Goal: Information Seeking & Learning: Learn about a topic

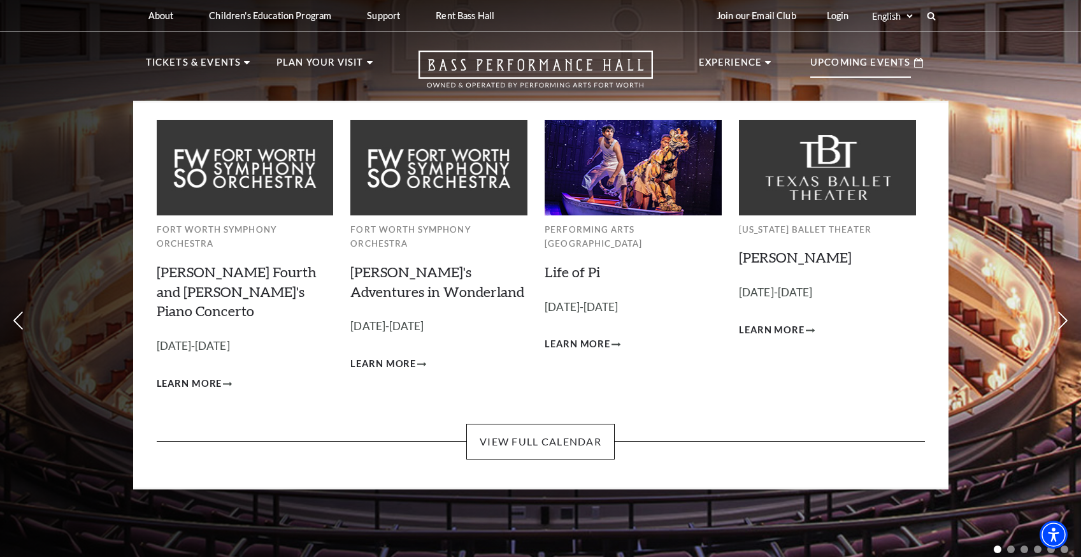
click at [849, 80] on div "Upcoming Events" at bounding box center [866, 63] width 138 height 36
click at [392, 356] on span "Learn More" at bounding box center [383, 364] width 66 height 16
click at [769, 330] on span "Learn More" at bounding box center [772, 330] width 66 height 16
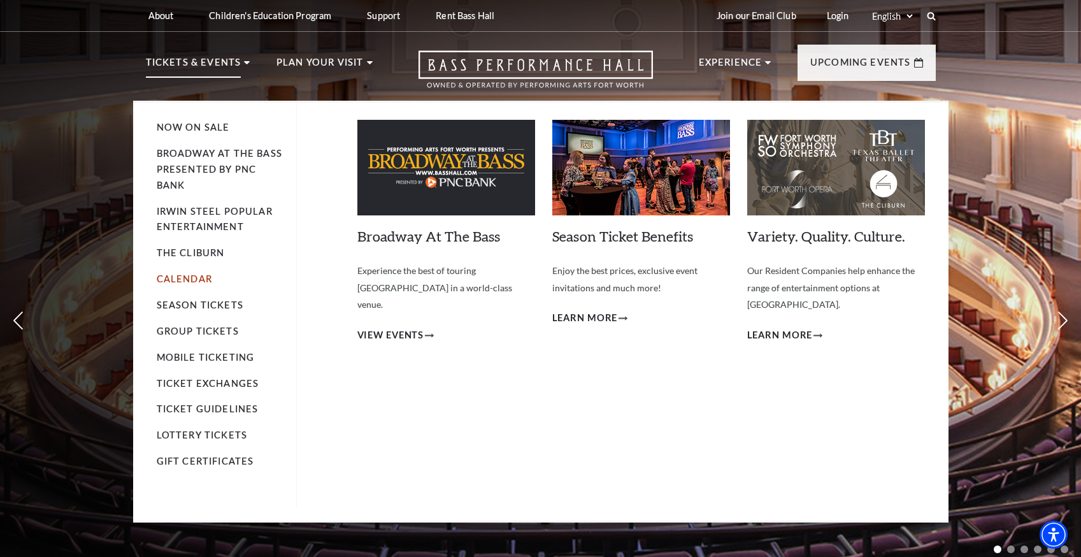
click at [186, 278] on link "Calendar" at bounding box center [184, 278] width 55 height 11
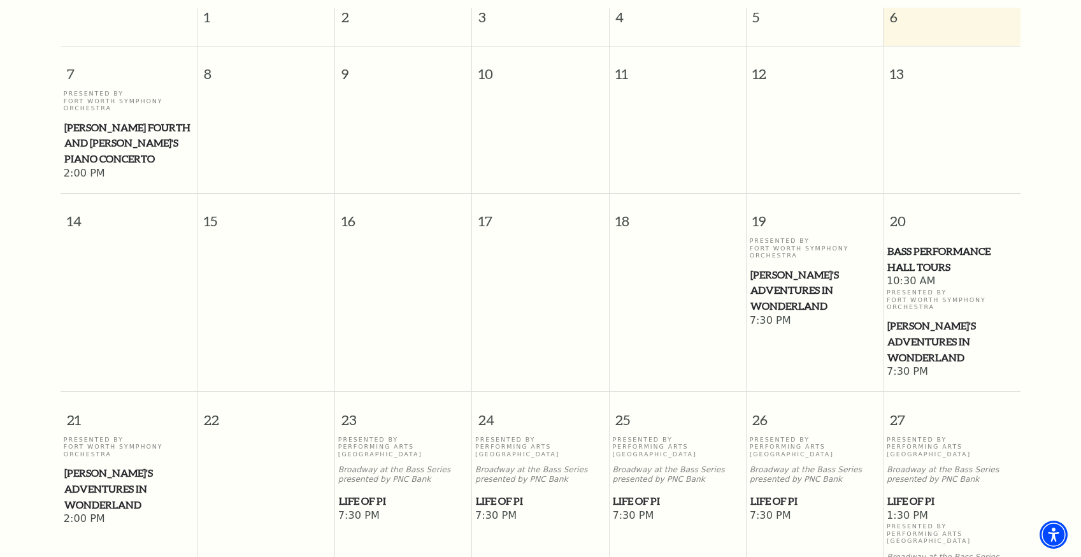
scroll to position [446, 0]
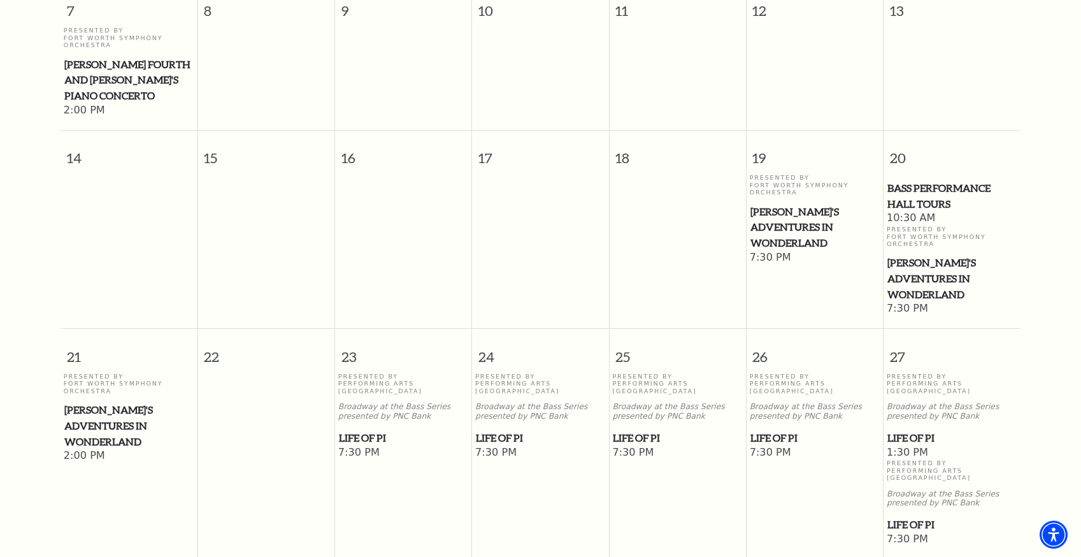
click at [776, 212] on span "[PERSON_NAME]'s Adventures in Wonderland" at bounding box center [814, 227] width 129 height 47
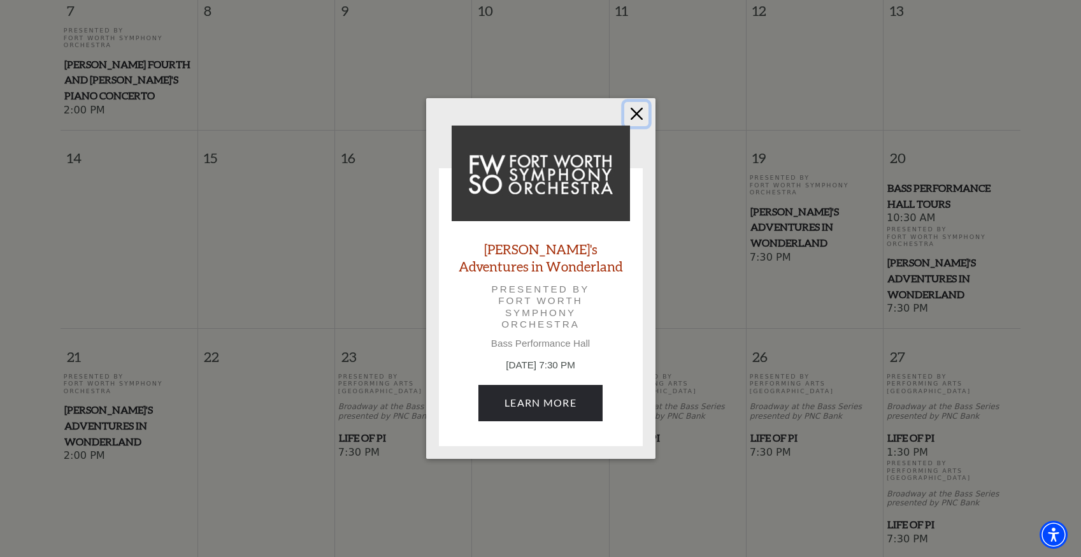
click at [634, 117] on button "Close" at bounding box center [636, 114] width 24 height 24
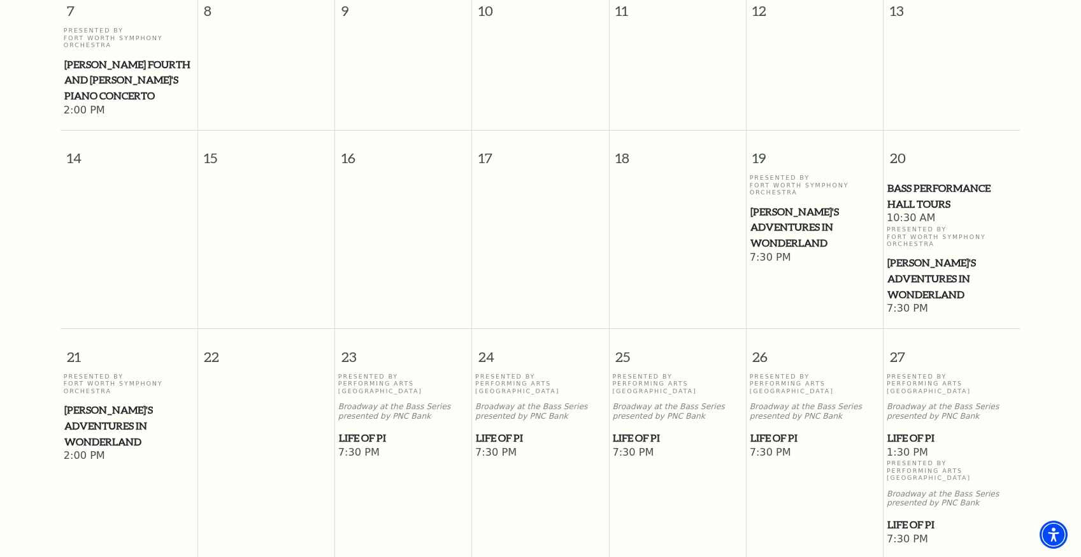
click at [115, 402] on span "[PERSON_NAME]'s Adventures in Wonderland" at bounding box center [128, 425] width 129 height 47
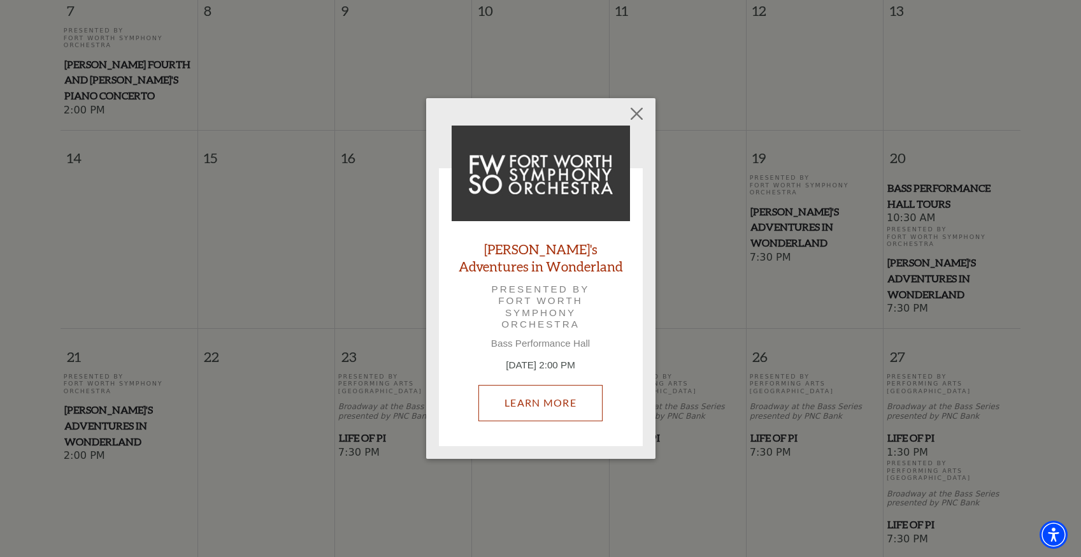
click at [533, 412] on link "Learn More" at bounding box center [540, 403] width 124 height 36
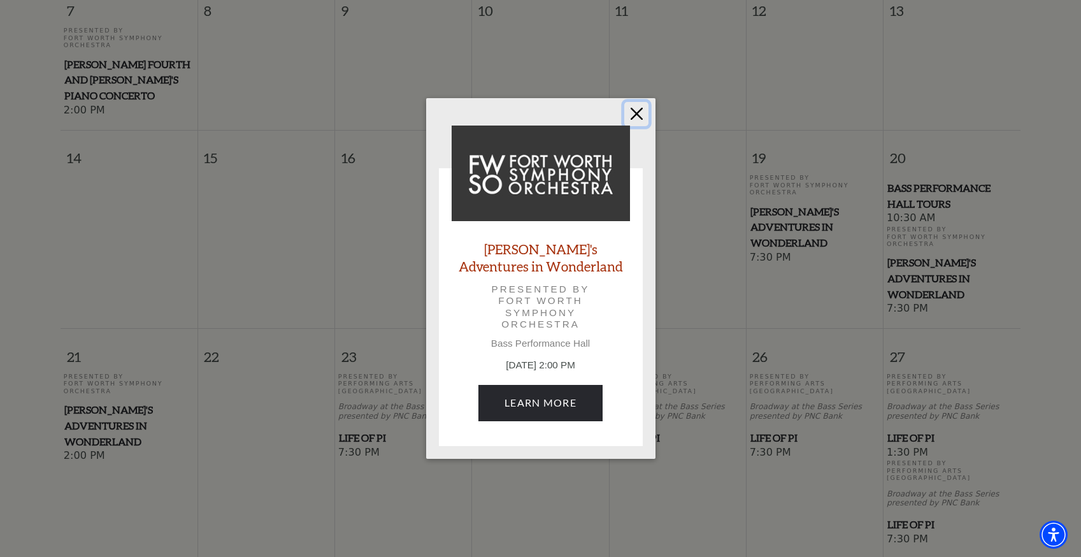
click at [633, 117] on button "Close" at bounding box center [636, 114] width 24 height 24
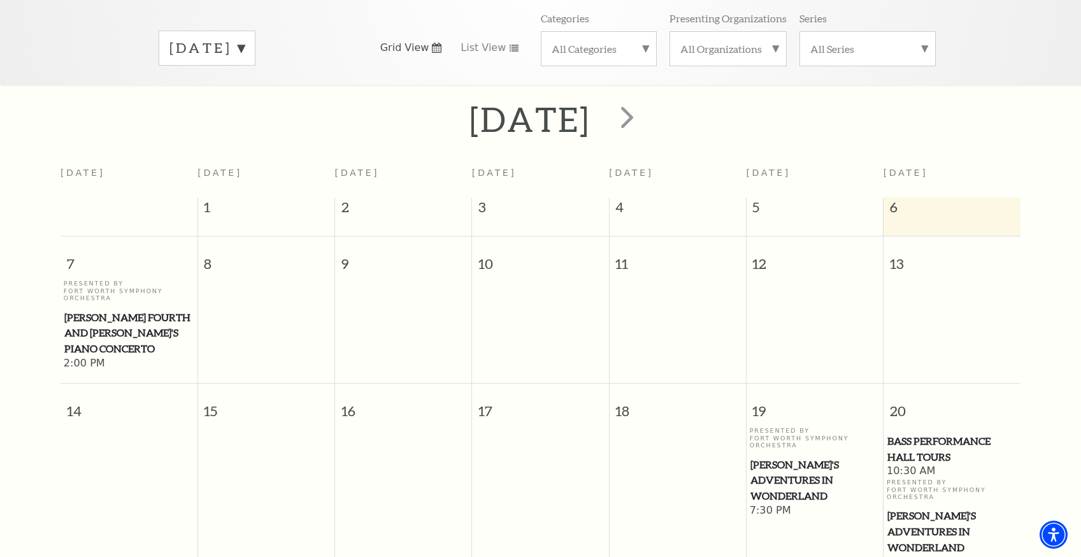
scroll to position [0, 0]
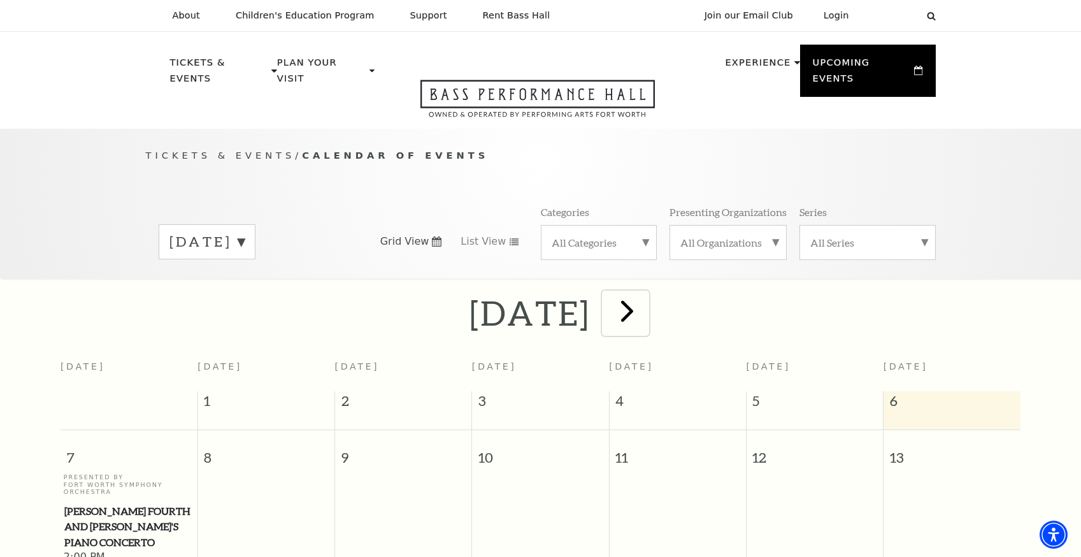
click at [645, 295] on span "next" at bounding box center [627, 310] width 36 height 36
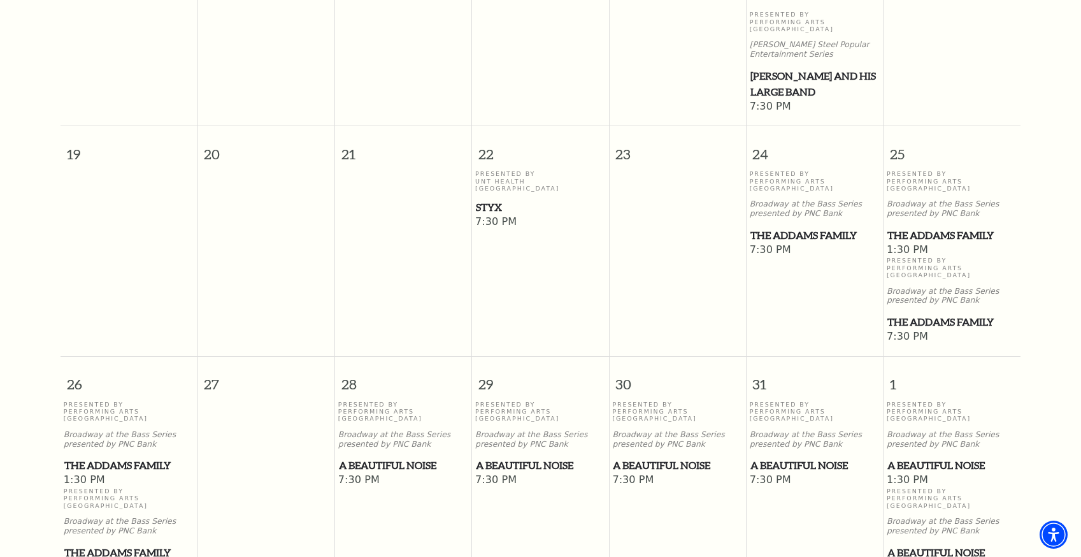
scroll to position [749, 0]
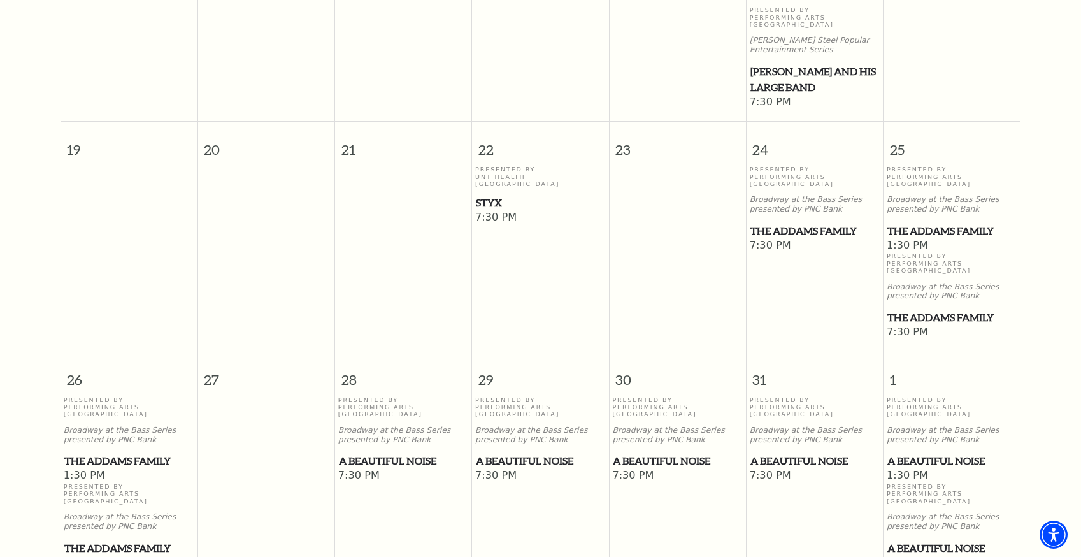
click at [781, 223] on span "The Addams Family" at bounding box center [814, 231] width 129 height 16
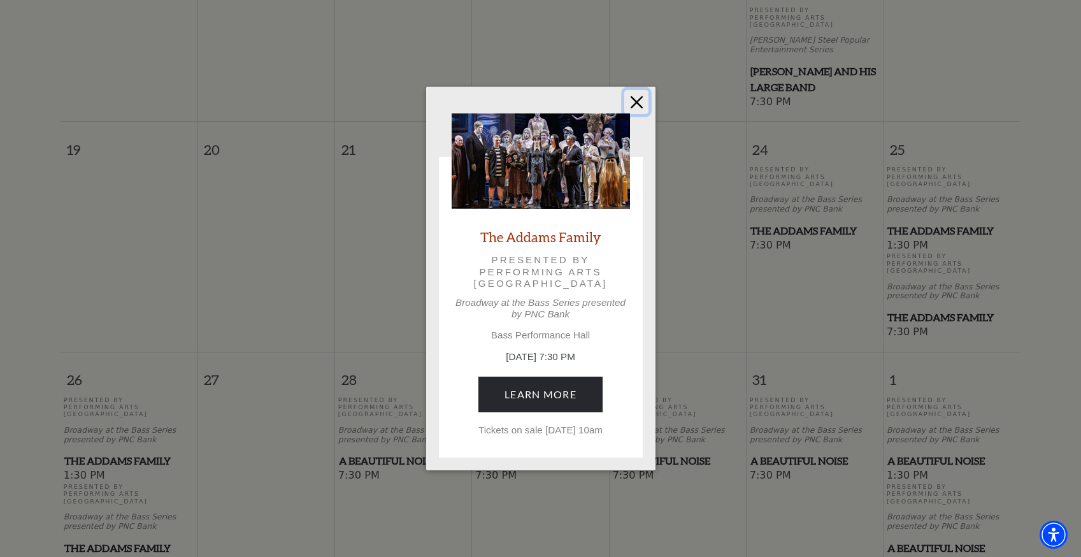
click at [632, 97] on button "Close" at bounding box center [636, 102] width 24 height 24
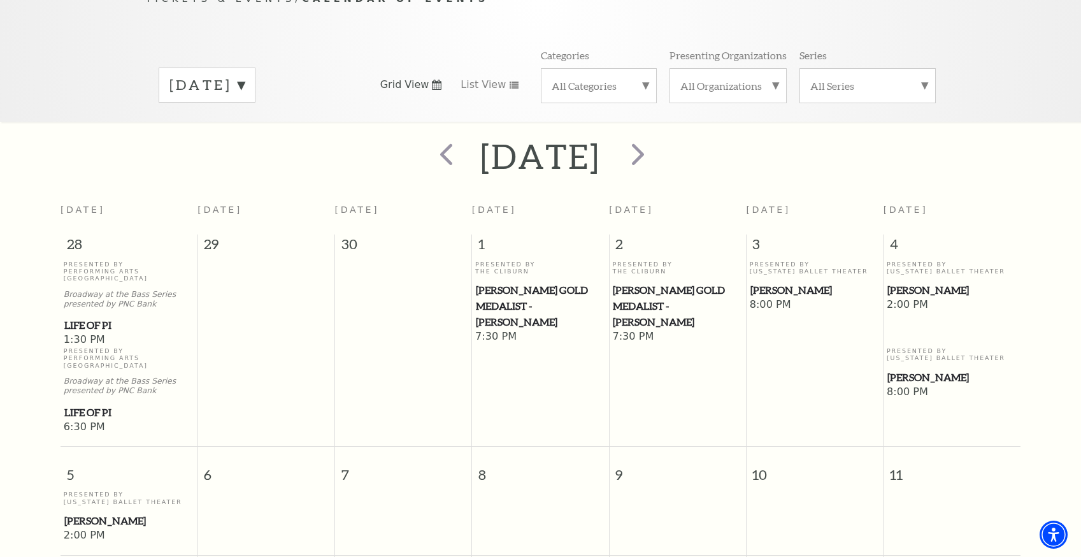
scroll to position [140, 0]
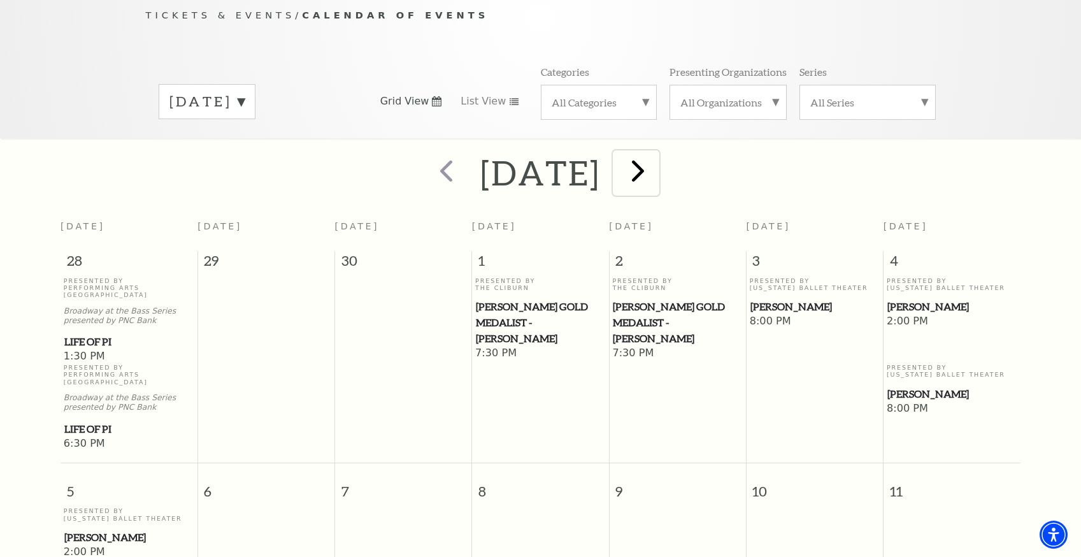
click at [656, 155] on span "next" at bounding box center [638, 170] width 36 height 36
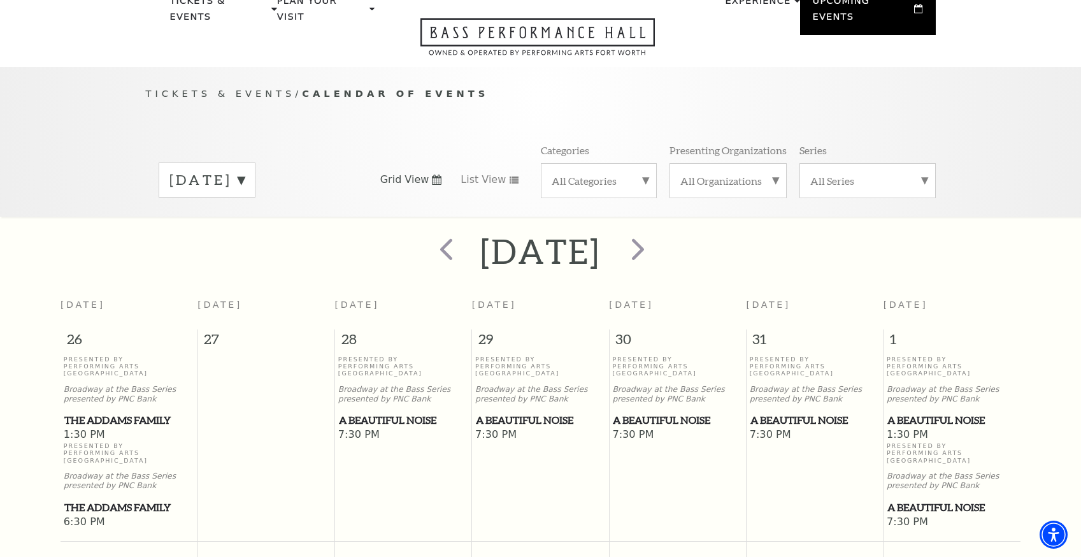
scroll to position [0, 0]
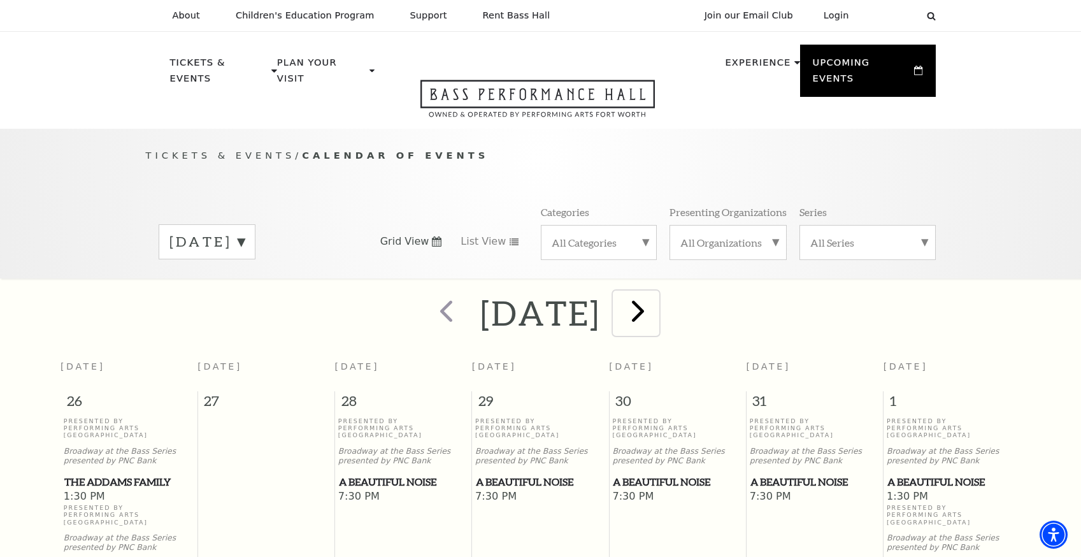
click at [656, 299] on span "next" at bounding box center [638, 310] width 36 height 36
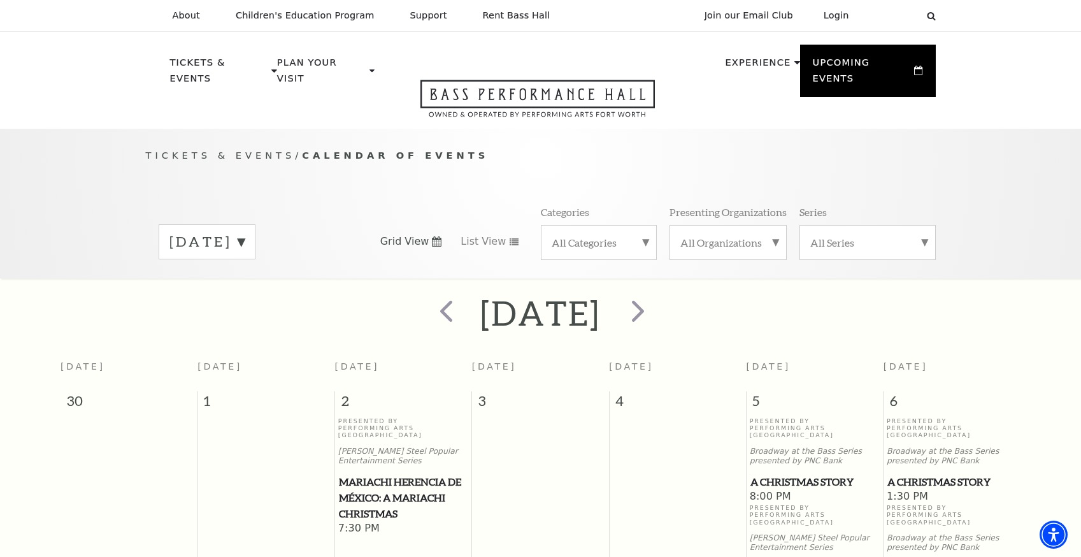
click at [245, 232] on label "December 2025" at bounding box center [206, 242] width 75 height 20
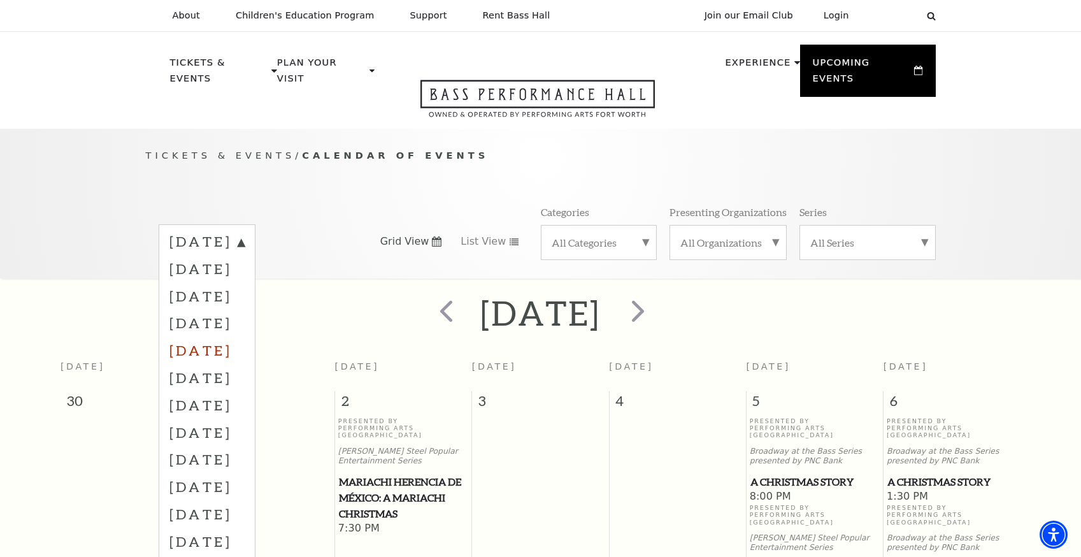
click at [245, 339] on label "January 2026" at bounding box center [206, 349] width 75 height 27
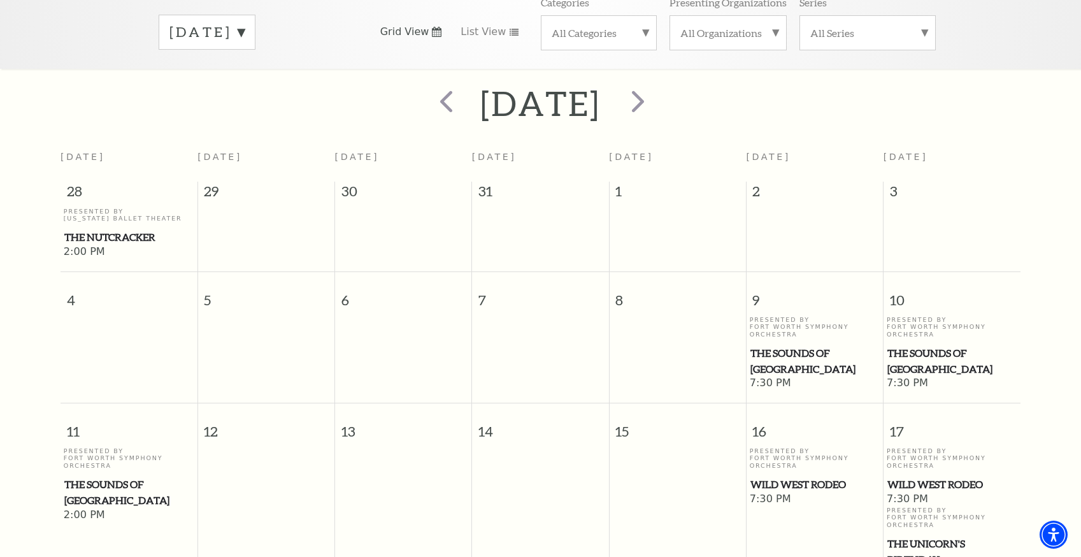
scroll to position [58, 0]
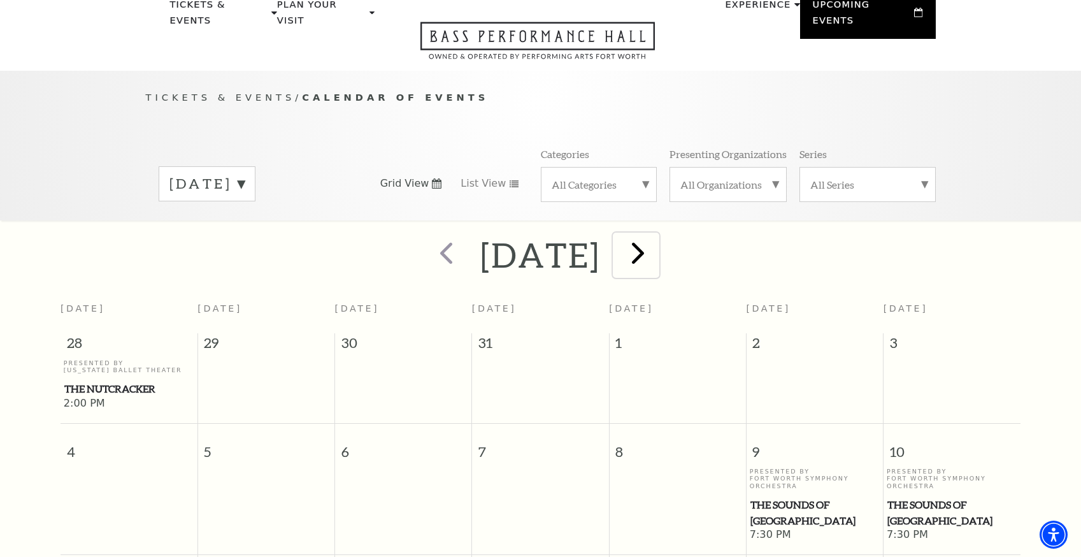
click at [656, 235] on span "next" at bounding box center [638, 252] width 36 height 36
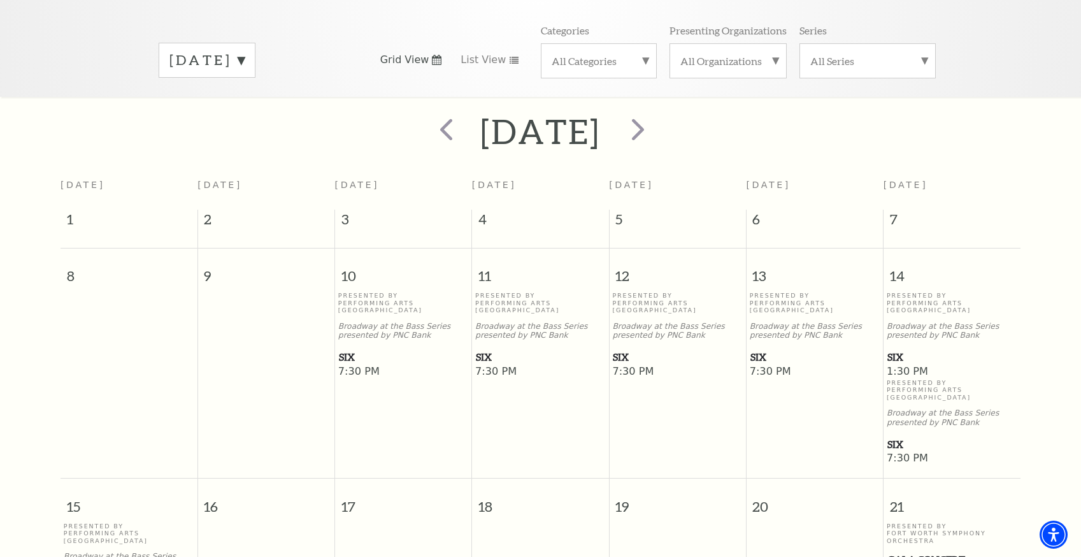
scroll to position [160, 0]
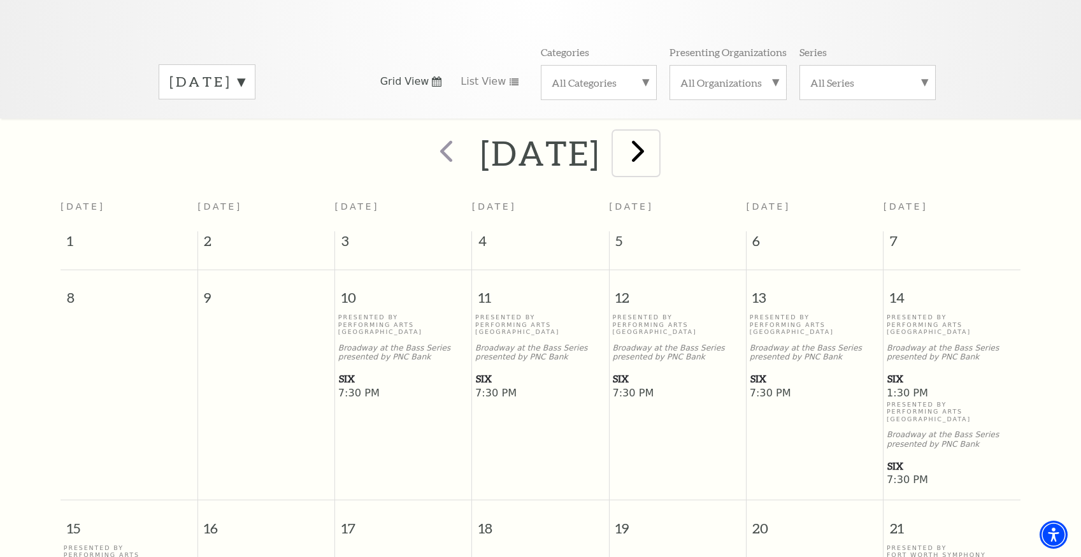
click at [656, 133] on span "next" at bounding box center [638, 150] width 36 height 36
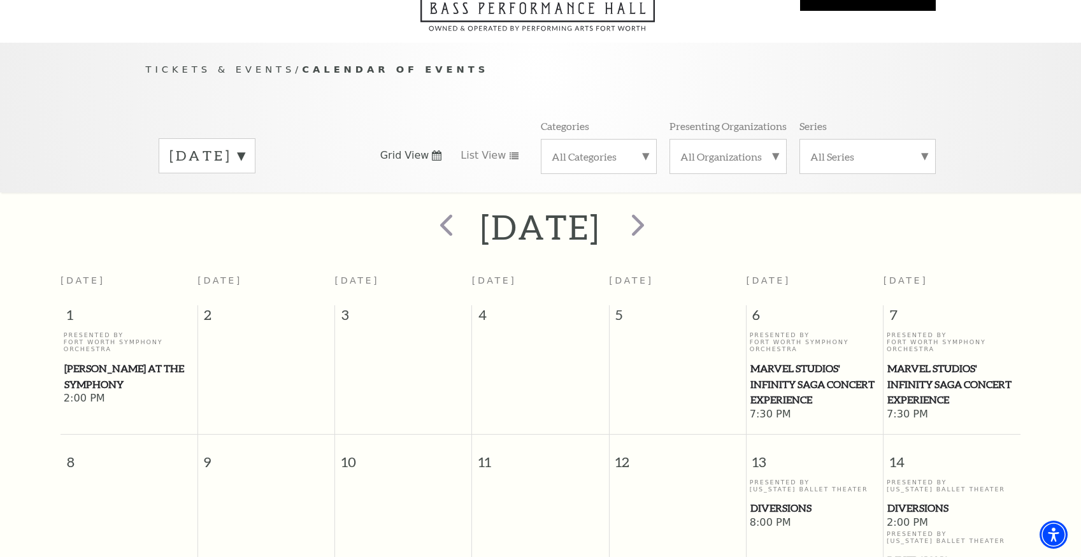
scroll to position [0, 0]
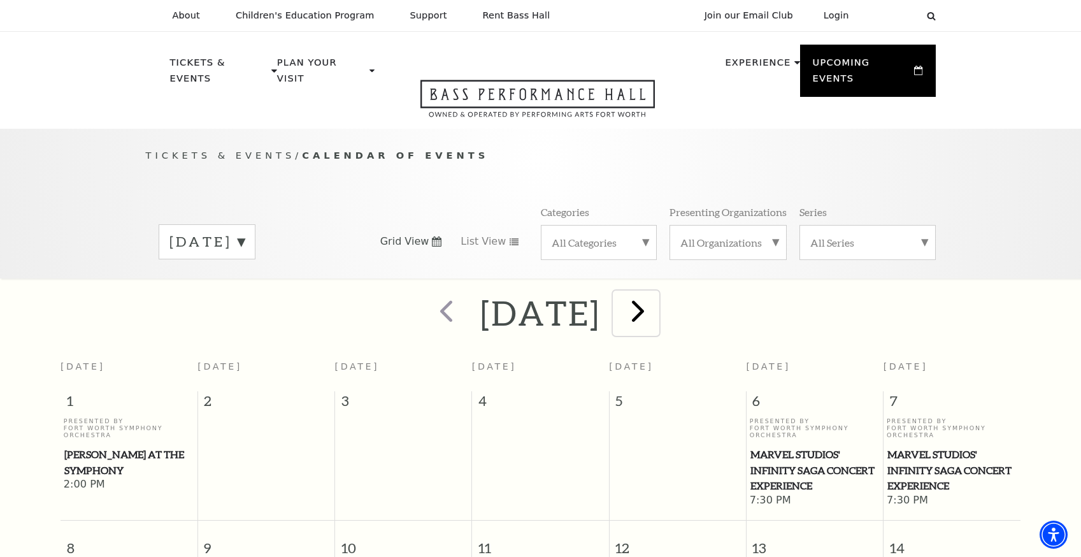
click at [656, 301] on span "next" at bounding box center [638, 310] width 36 height 36
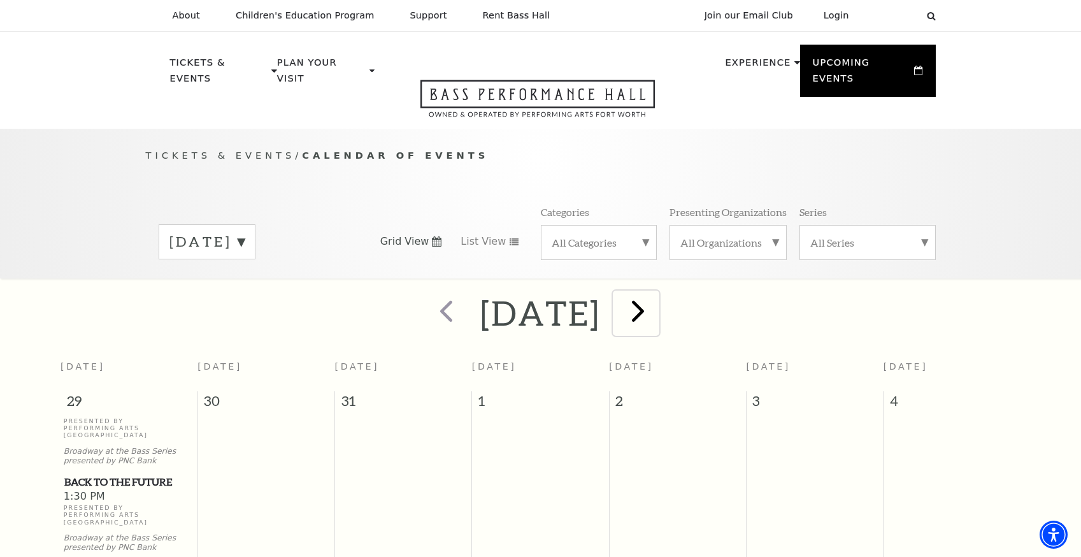
click at [656, 295] on span "next" at bounding box center [638, 310] width 36 height 36
